Goal: Task Accomplishment & Management: Manage account settings

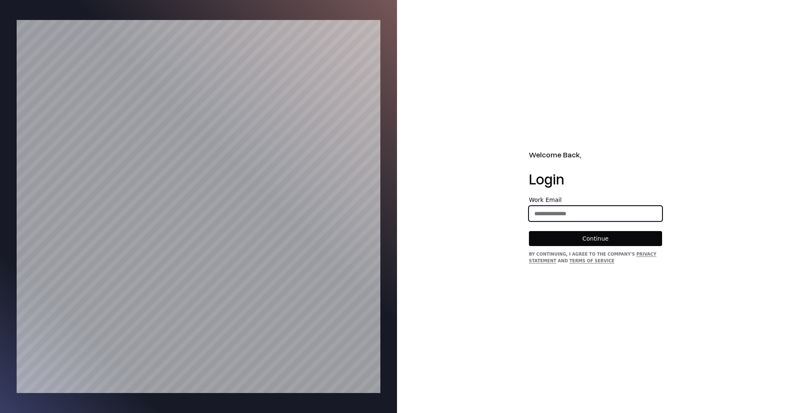
click at [574, 210] on input "email" at bounding box center [595, 213] width 132 height 15
type input "**********"
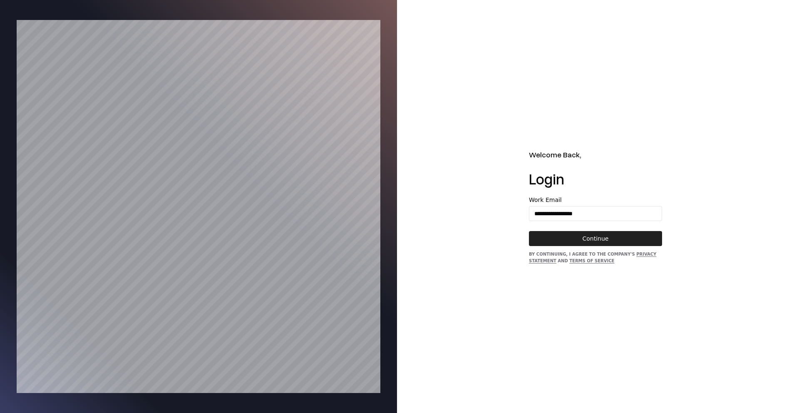
click at [585, 236] on button "Continue" at bounding box center [595, 238] width 133 height 15
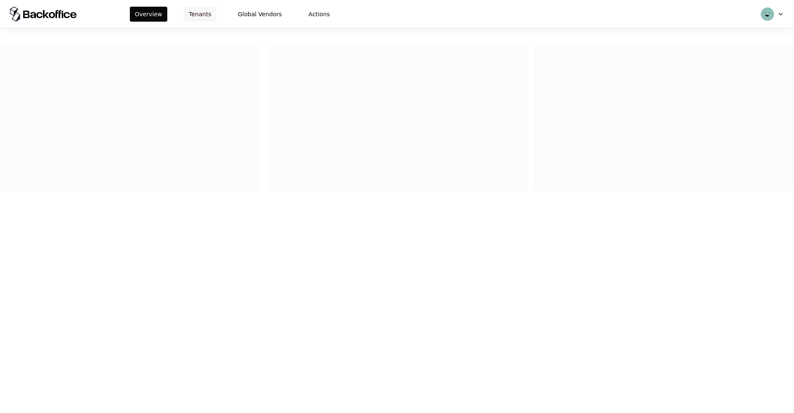
click at [212, 12] on button "Tenants" at bounding box center [200, 14] width 32 height 15
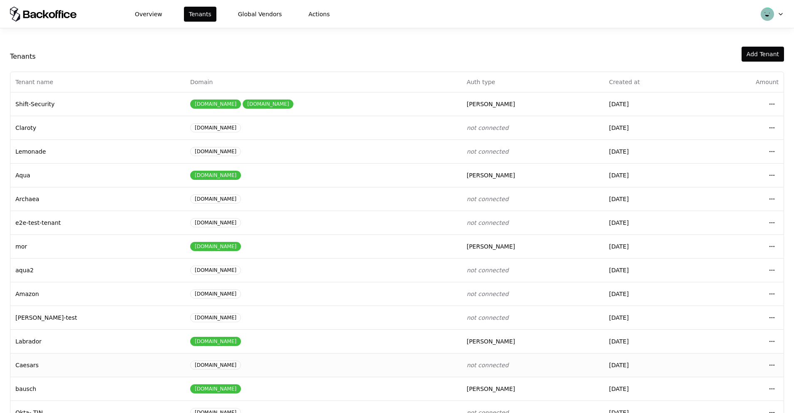
scroll to position [22, 0]
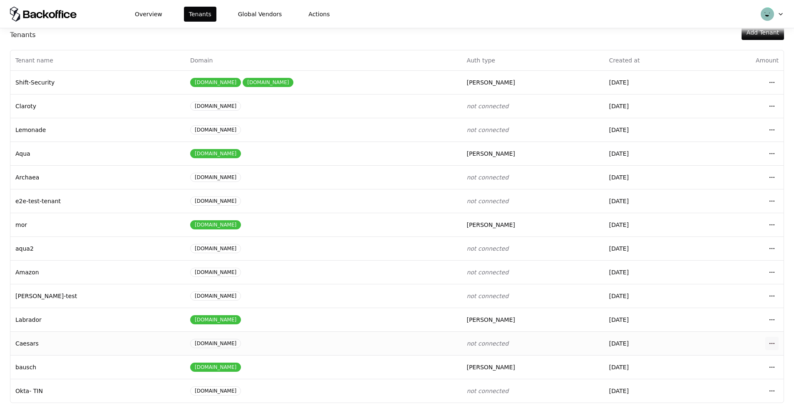
click at [768, 346] on html "Overview Tenants Global Vendors Actions Tenants Add Tenant Tenant name Domain A…" at bounding box center [397, 206] width 794 height 413
click at [717, 308] on div "Login to tenant" at bounding box center [735, 307] width 94 height 17
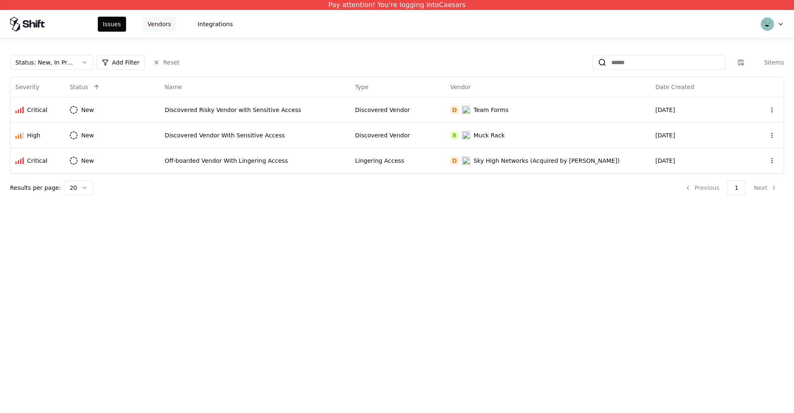
click at [146, 20] on button "Vendors" at bounding box center [159, 24] width 33 height 15
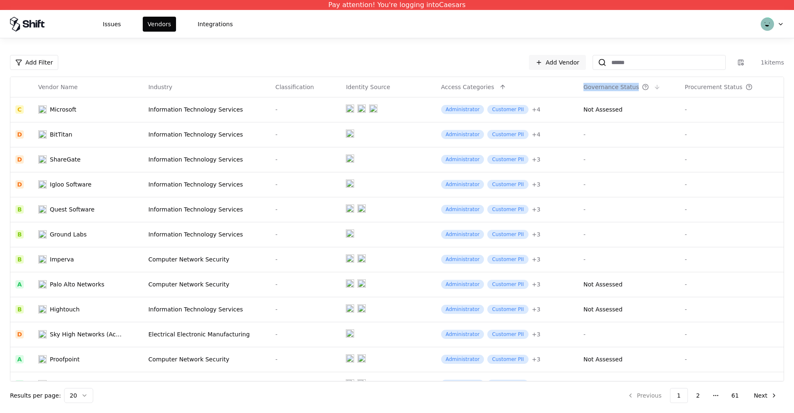
drag, startPoint x: 586, startPoint y: 87, endPoint x: 638, endPoint y: 87, distance: 52.4
click at [638, 87] on div "Governance Status" at bounding box center [629, 87] width 92 height 10
copy div "Governance Status"
